Goal: Check status: Check status

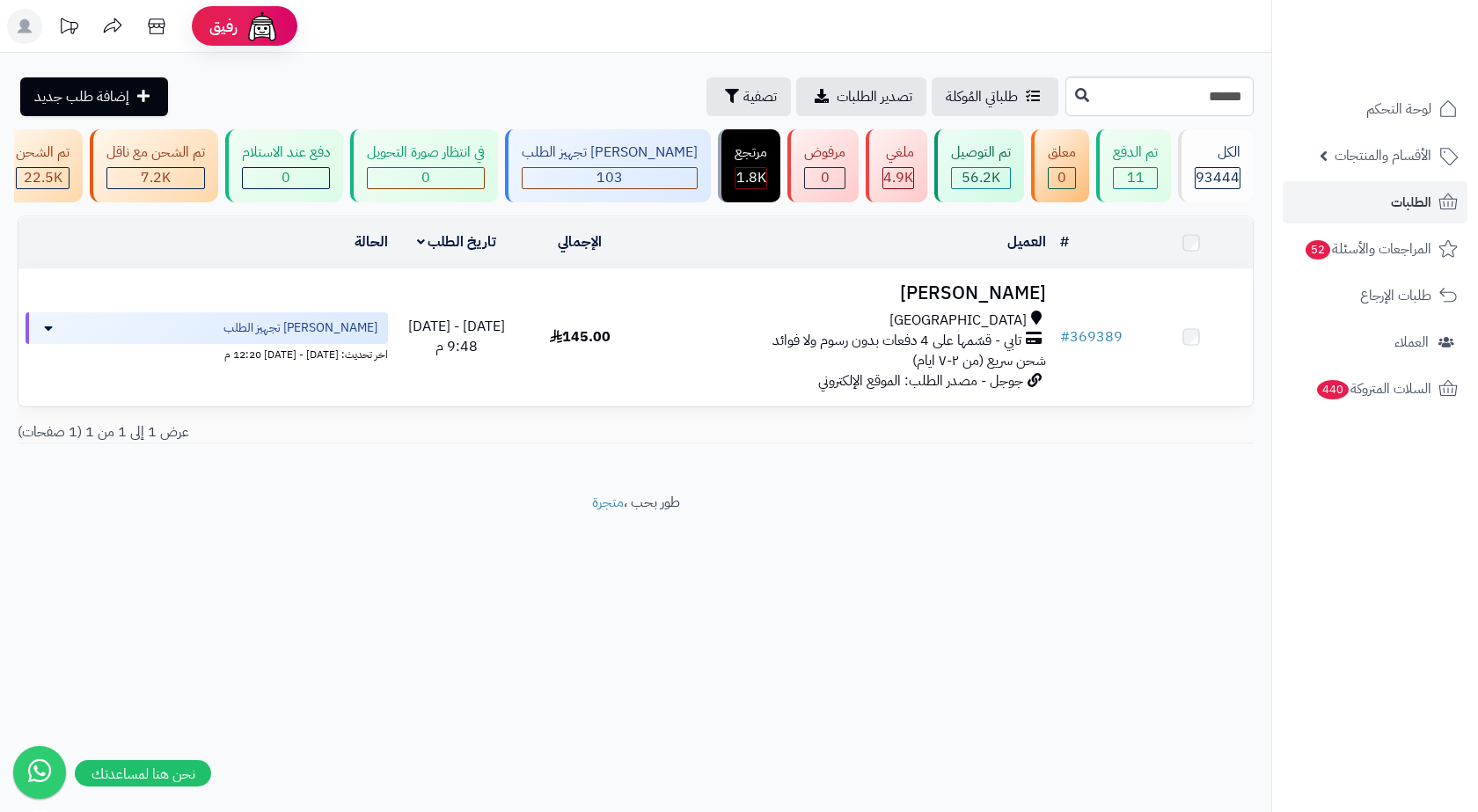
click at [1202, 93] on input "******" at bounding box center [1160, 96] width 189 height 40
type input "******"
click at [1069, 95] on button at bounding box center [1082, 94] width 26 height 33
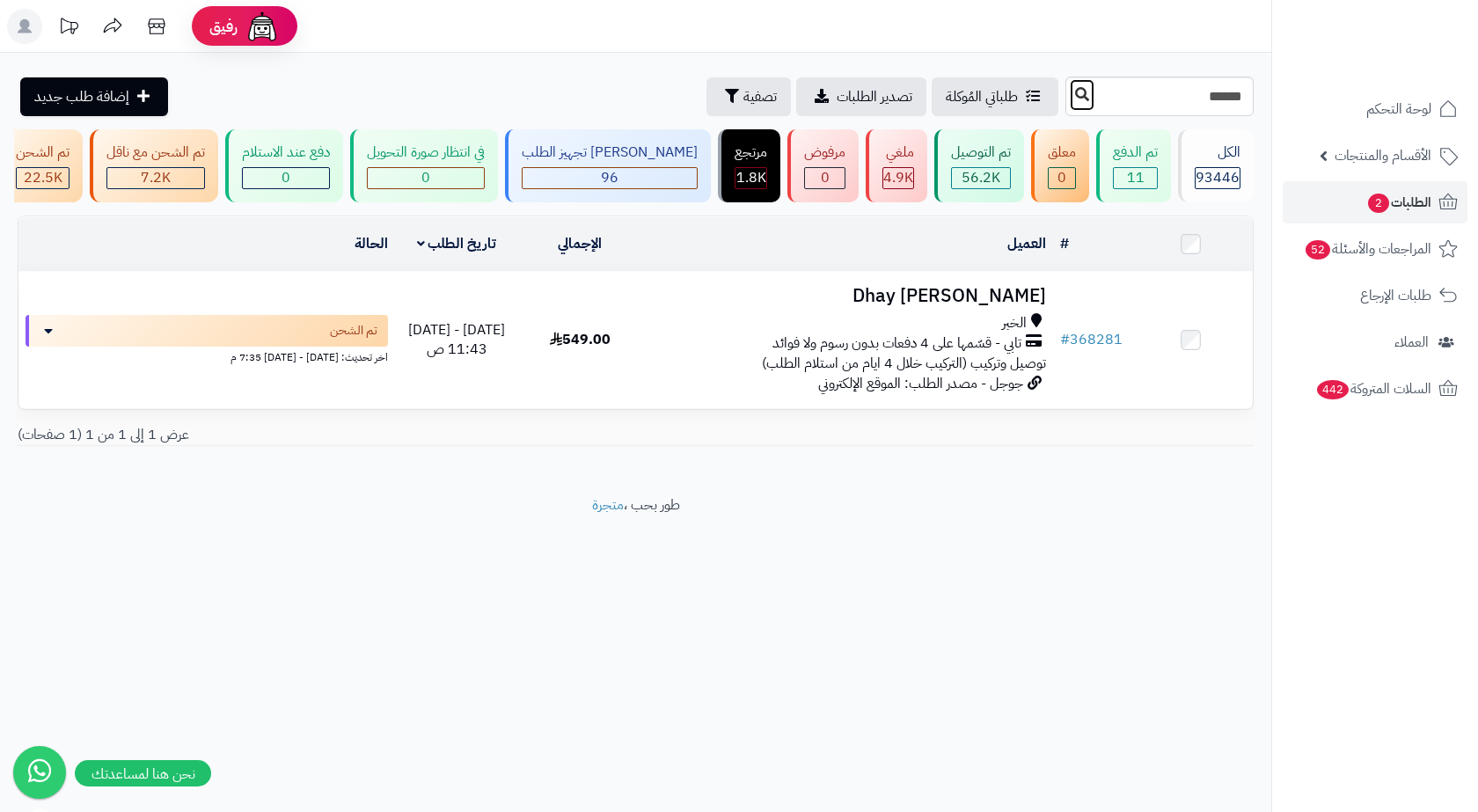
click at [1069, 96] on button at bounding box center [1082, 94] width 26 height 33
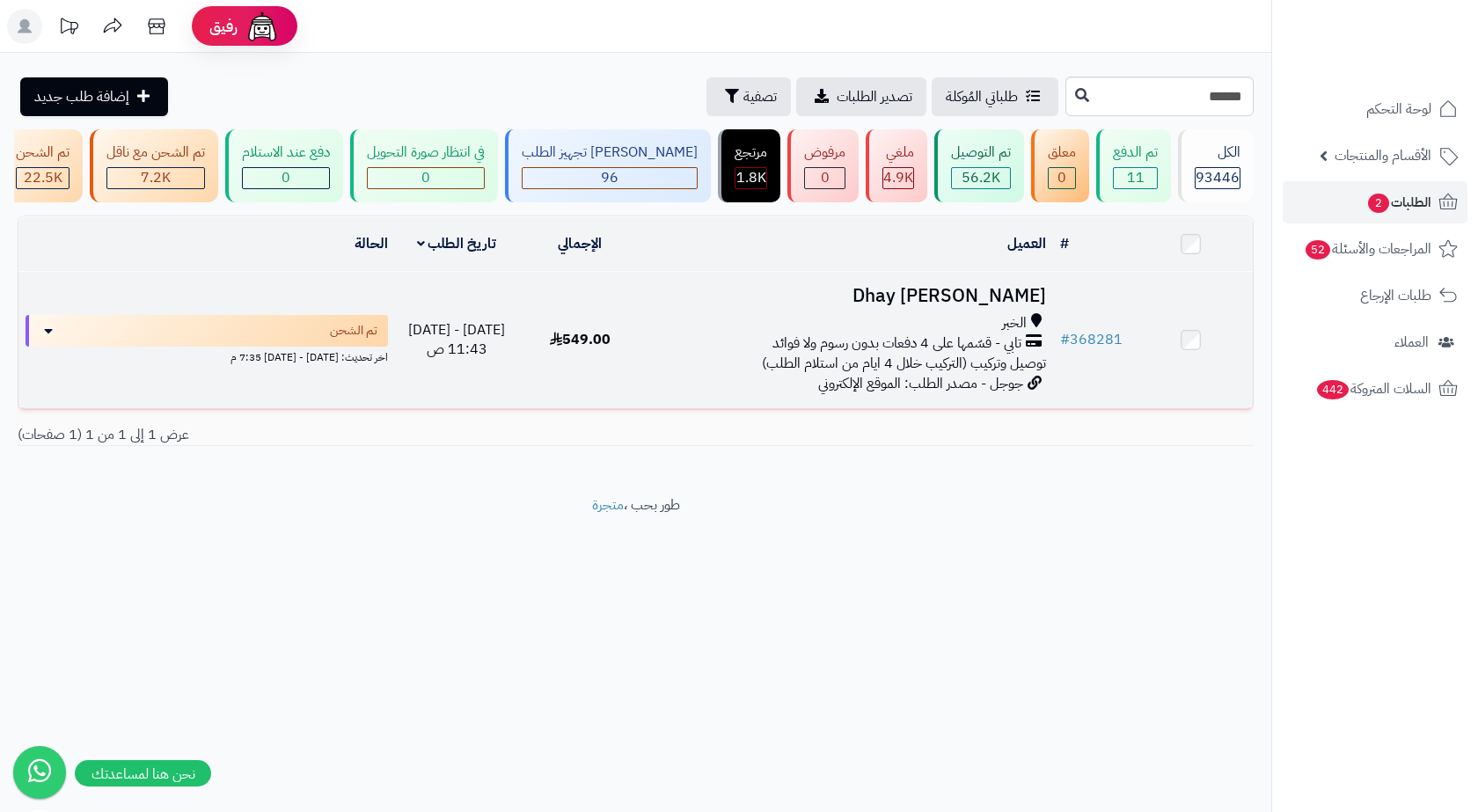
click at [1002, 333] on div "الخبر" at bounding box center [848, 323] width 397 height 21
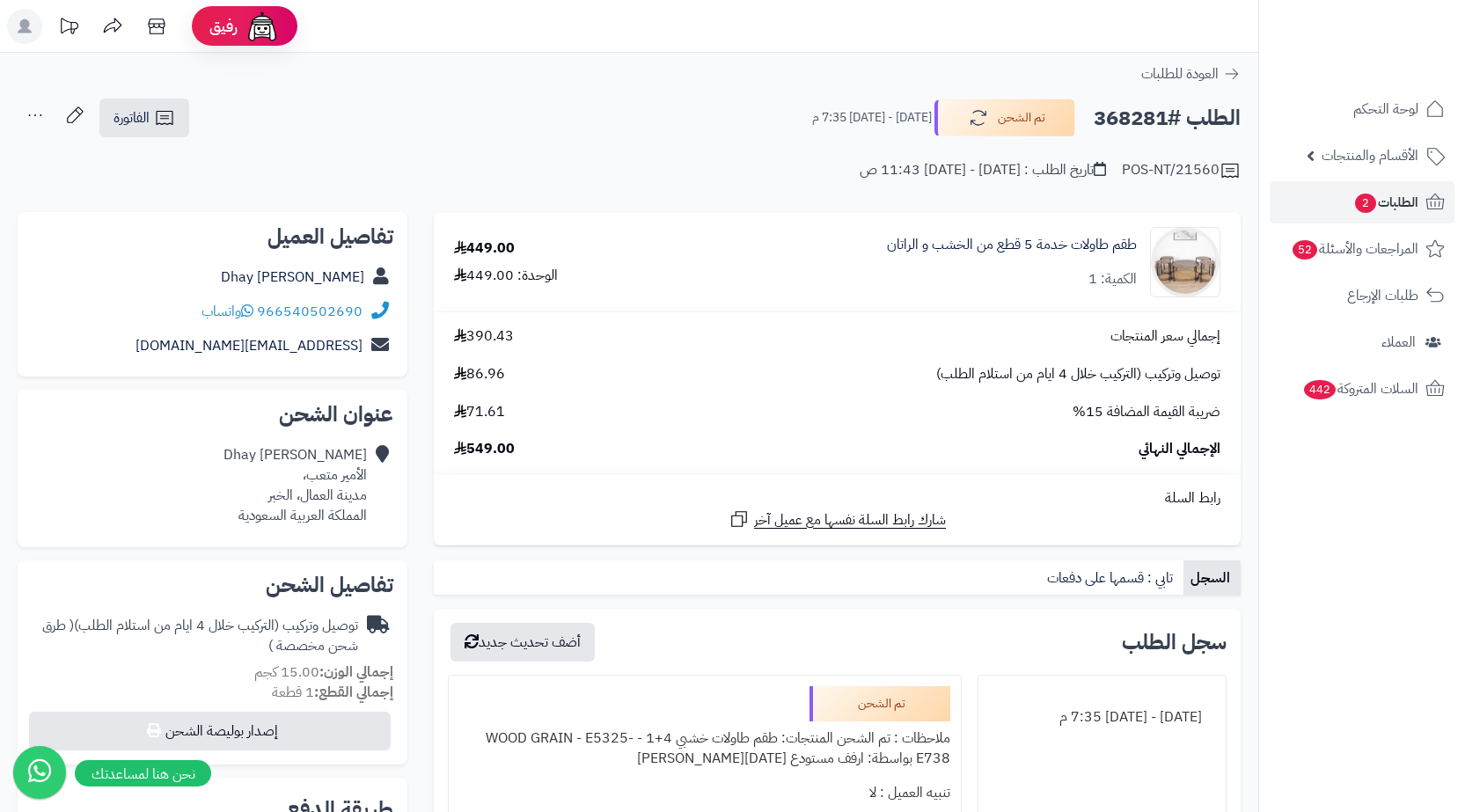
click at [338, 496] on div "Dhay [PERSON_NAME] الأمير متعب، مدينة العمال، الخبر المملكة العربية السعودية" at bounding box center [296, 484] width 144 height 80
click at [338, 496] on div "Dhay Khalid الأمير متعب، مدينة العمال، الخبر المملكة العربية السعودية" at bounding box center [296, 484] width 144 height 80
copy div "مدينة العمال، الخبر"
click at [148, 123] on span "الفاتورة" at bounding box center [131, 117] width 36 height 21
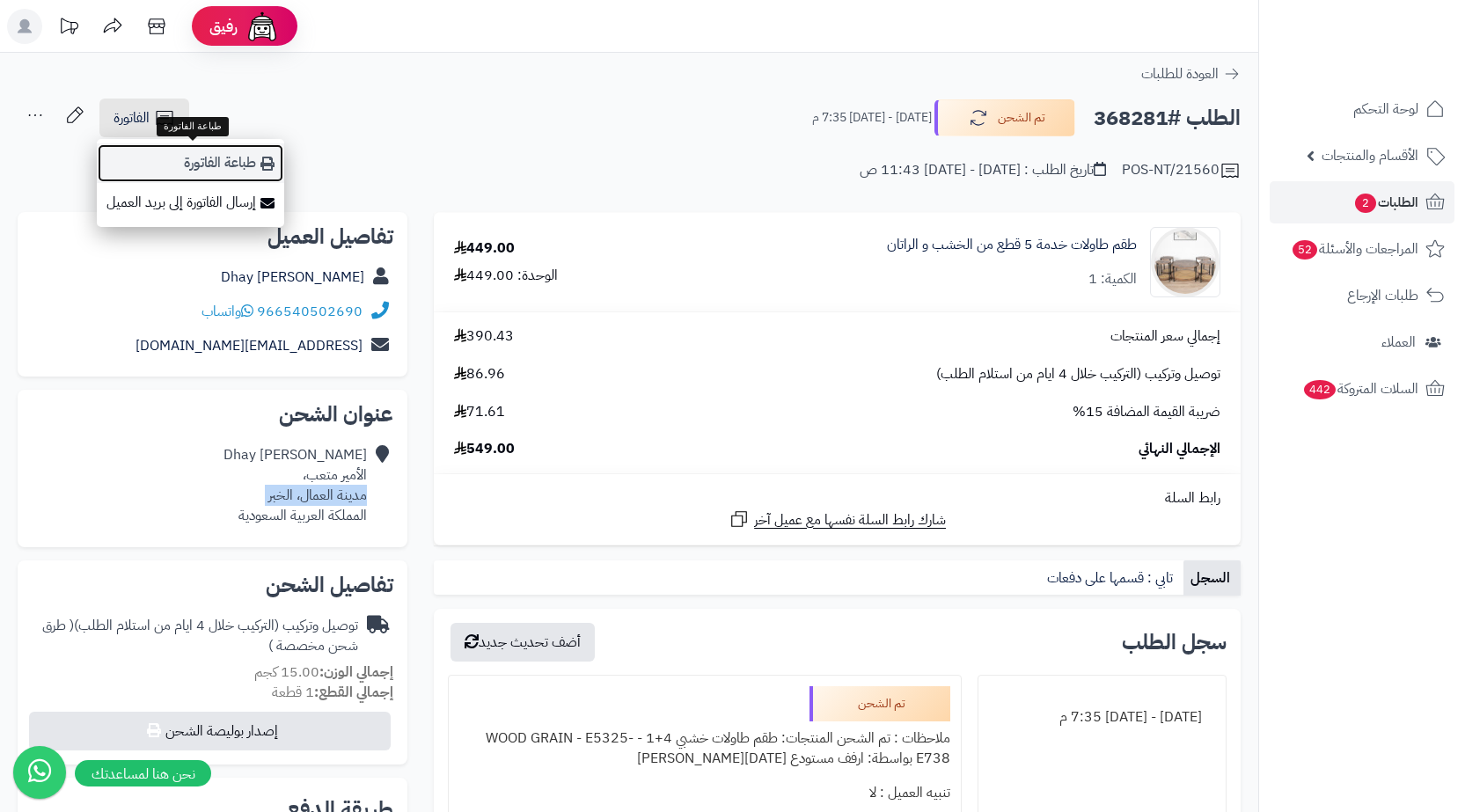
click at [243, 164] on link "طباعة الفاتورة" at bounding box center [191, 163] width 188 height 40
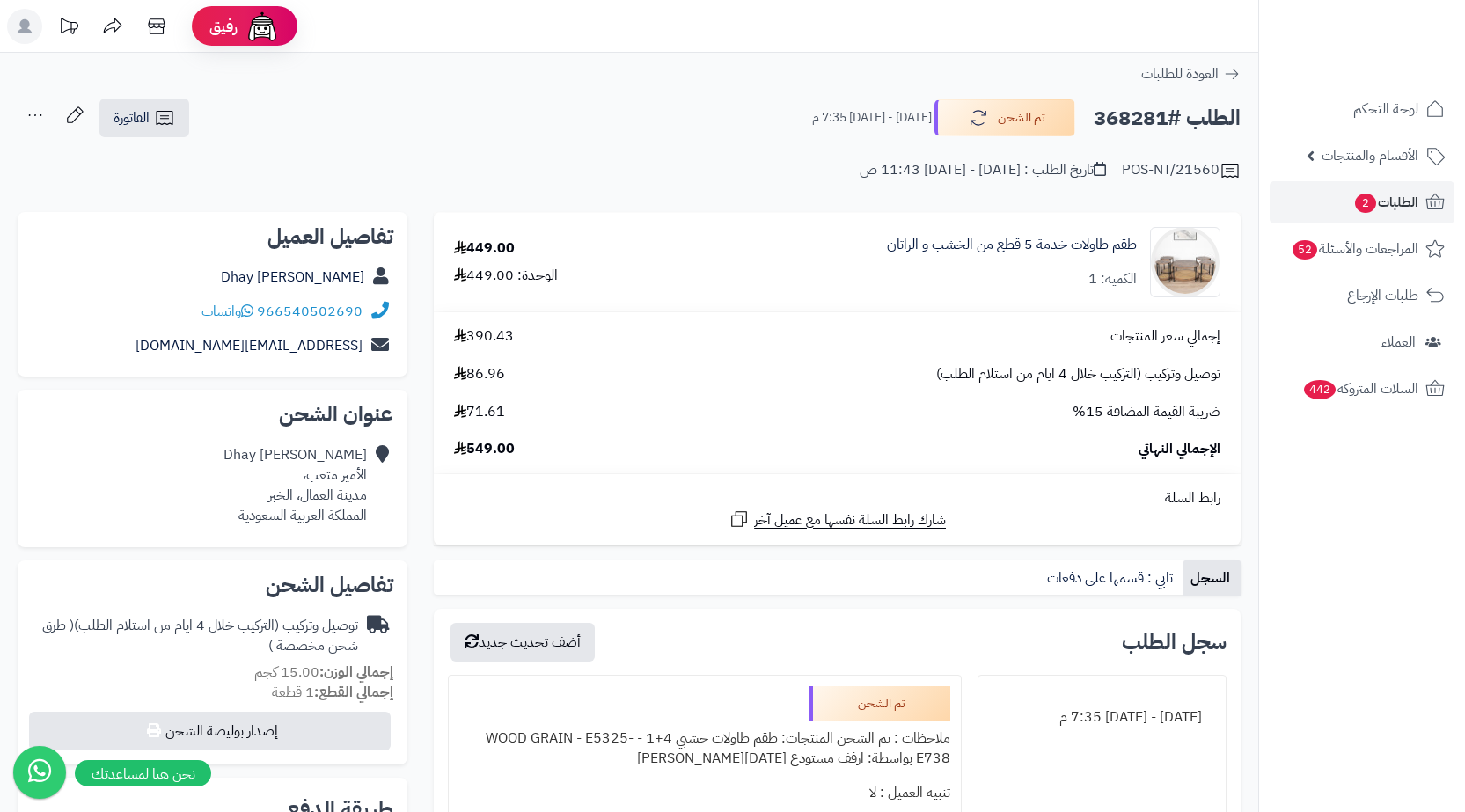
click at [1133, 123] on h2 "الطلب #368281" at bounding box center [1168, 119] width 147 height 36
copy h2 "368281"
